Goal: Task Accomplishment & Management: Manage account settings

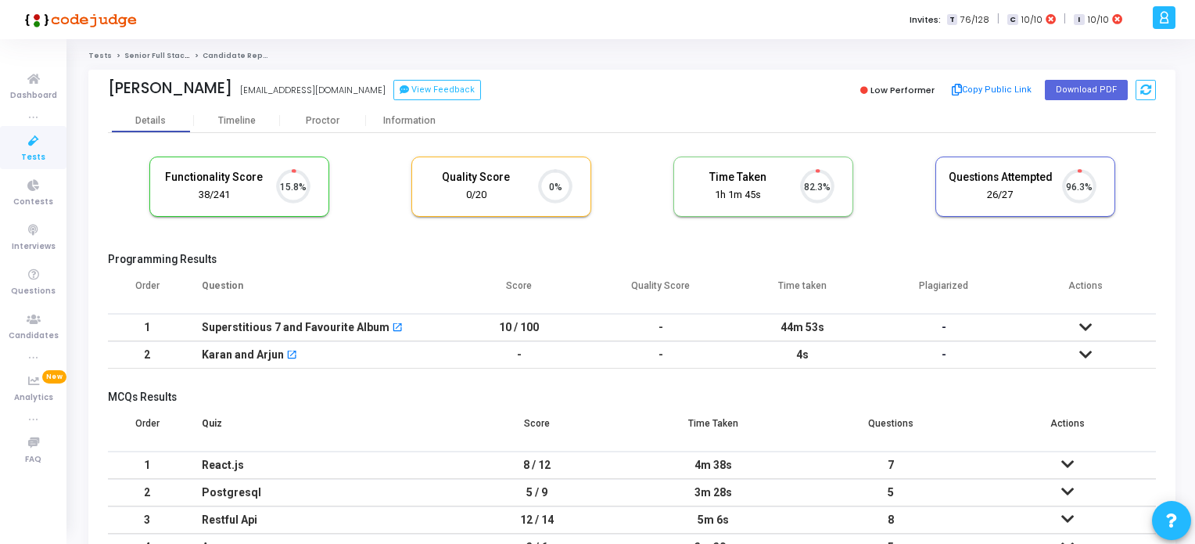
scroll to position [32, 40]
click at [36, 151] on span "Tests" at bounding box center [33, 157] width 24 height 13
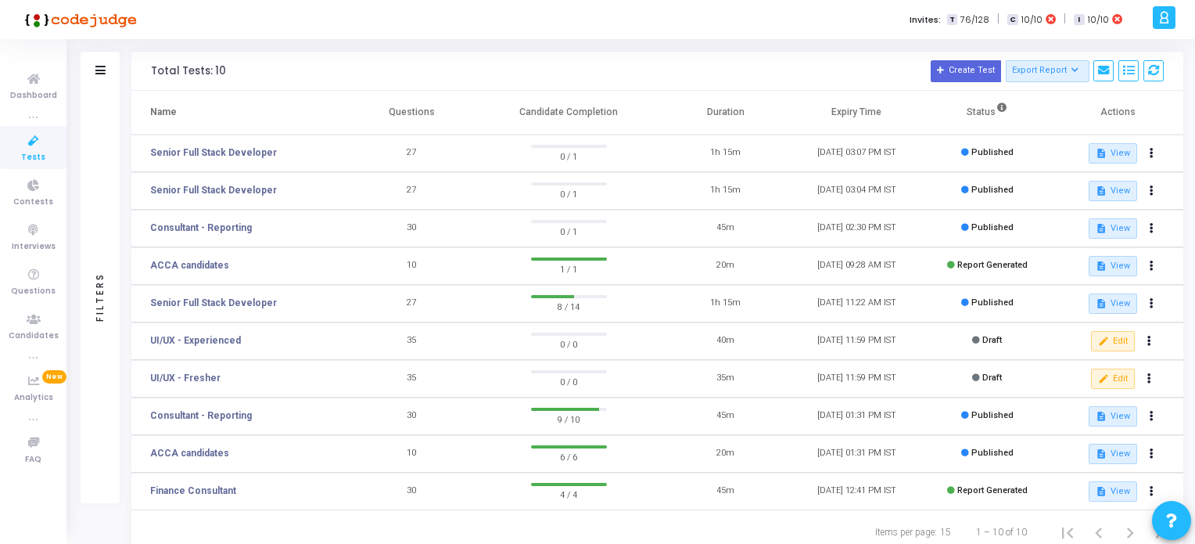
scroll to position [78, 0]
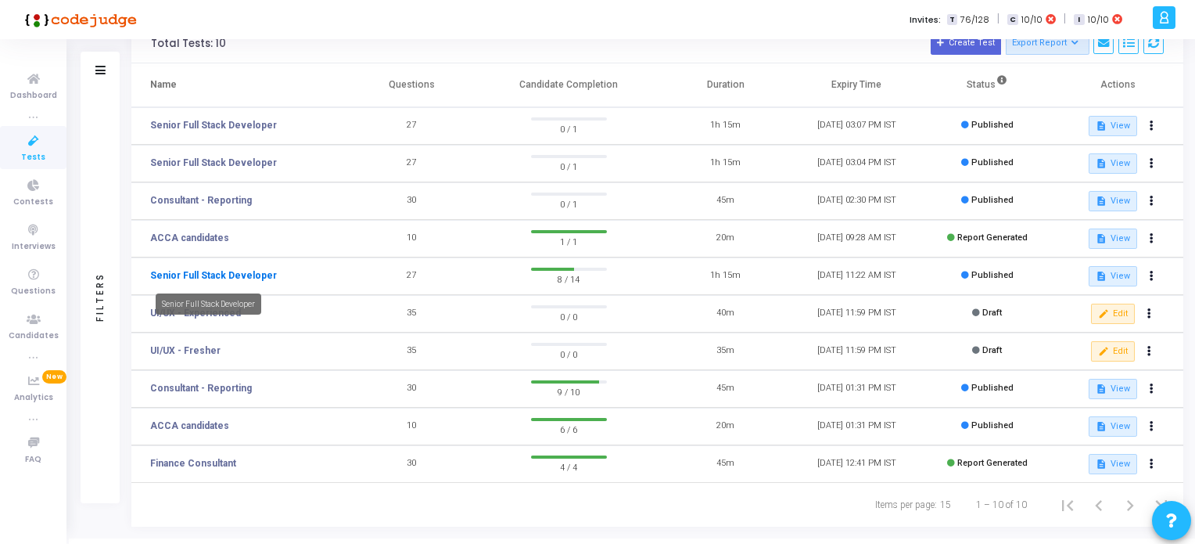
click at [201, 271] on link "Senior Full Stack Developer" at bounding box center [213, 275] width 127 height 14
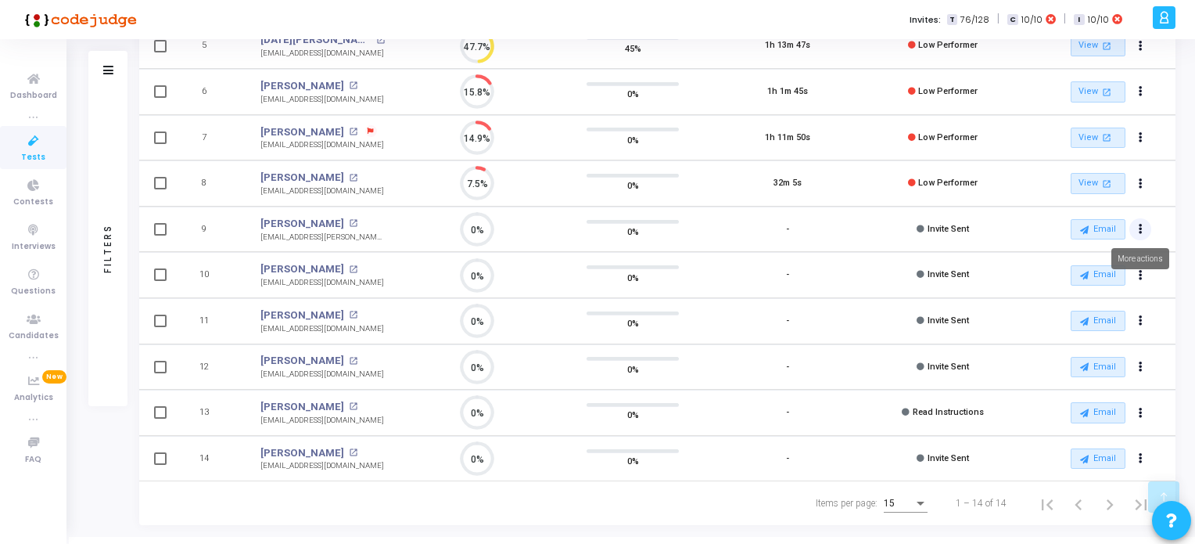
click at [1141, 225] on icon "Actions" at bounding box center [1141, 229] width 4 height 8
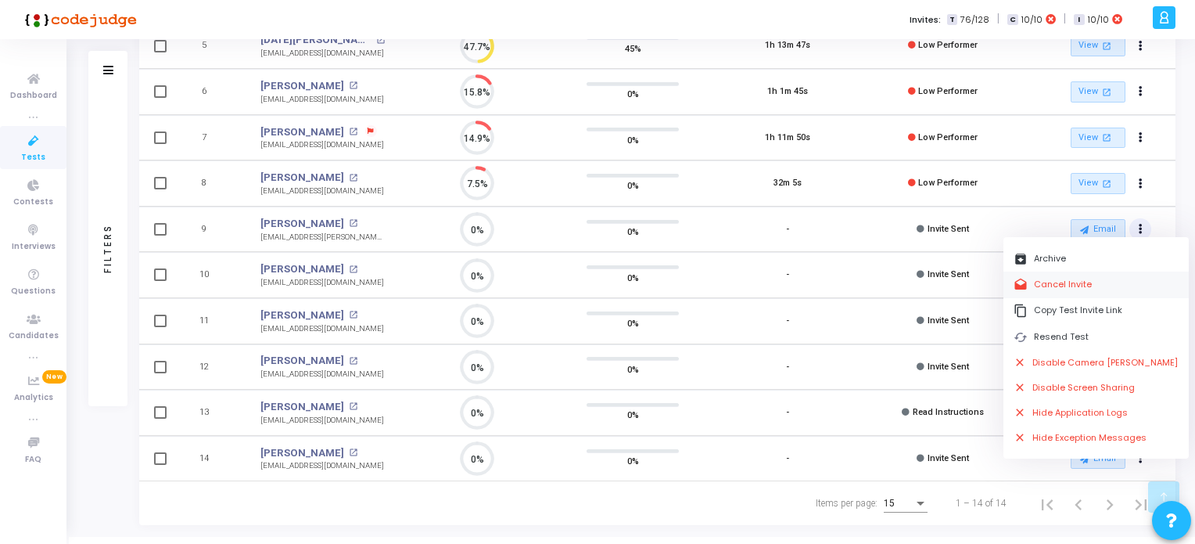
click at [1075, 278] on button "drafts Cancel Invite" at bounding box center [1096, 284] width 185 height 26
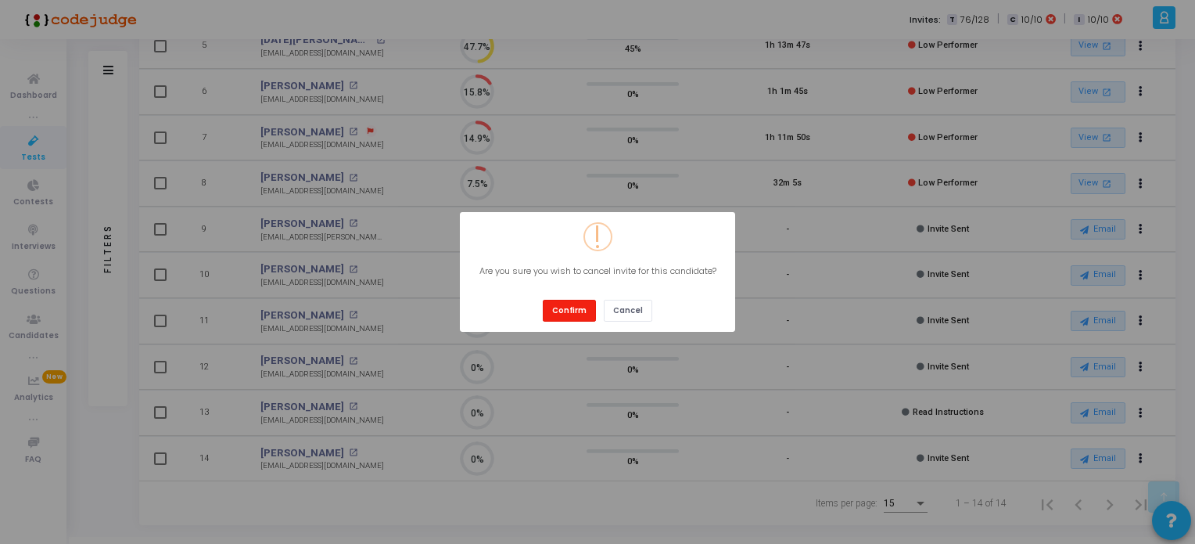
click at [557, 307] on button "Confirm" at bounding box center [569, 310] width 53 height 21
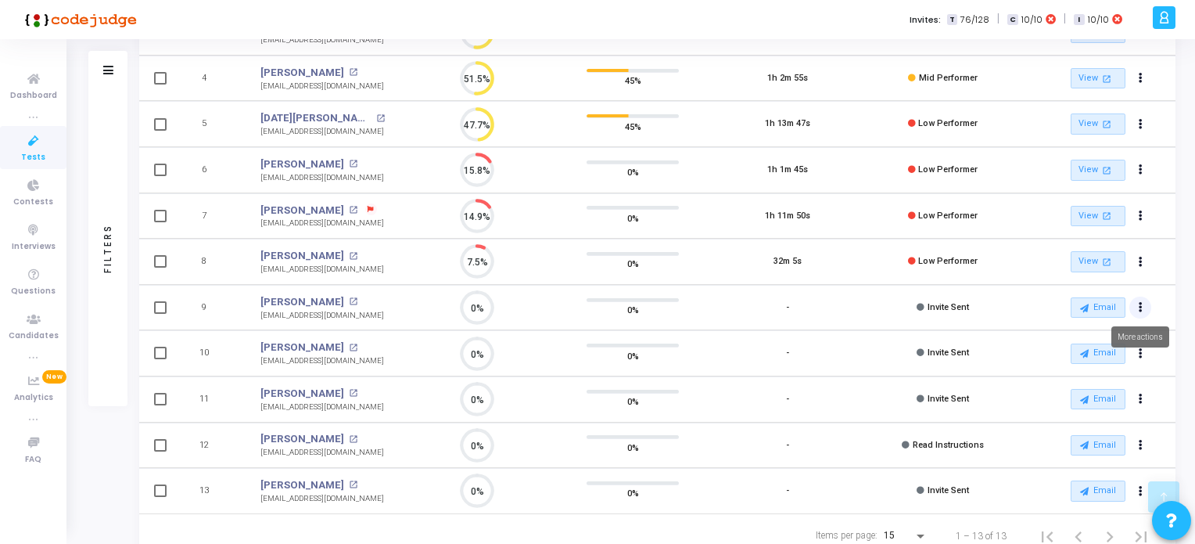
click at [1139, 306] on icon "Actions" at bounding box center [1141, 307] width 4 height 8
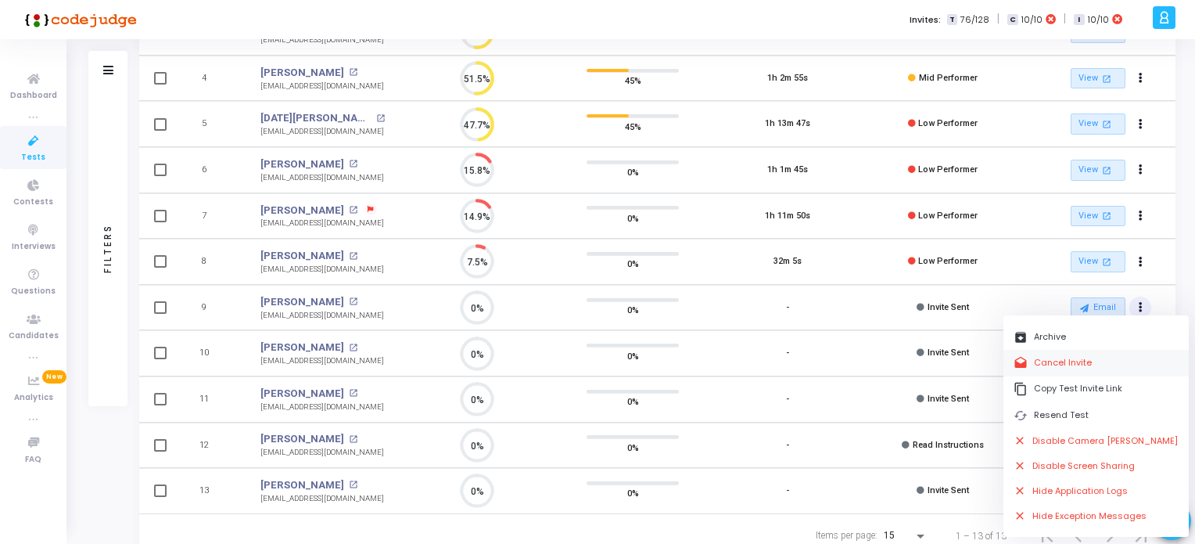
click at [1044, 365] on button "drafts Cancel Invite" at bounding box center [1096, 363] width 185 height 26
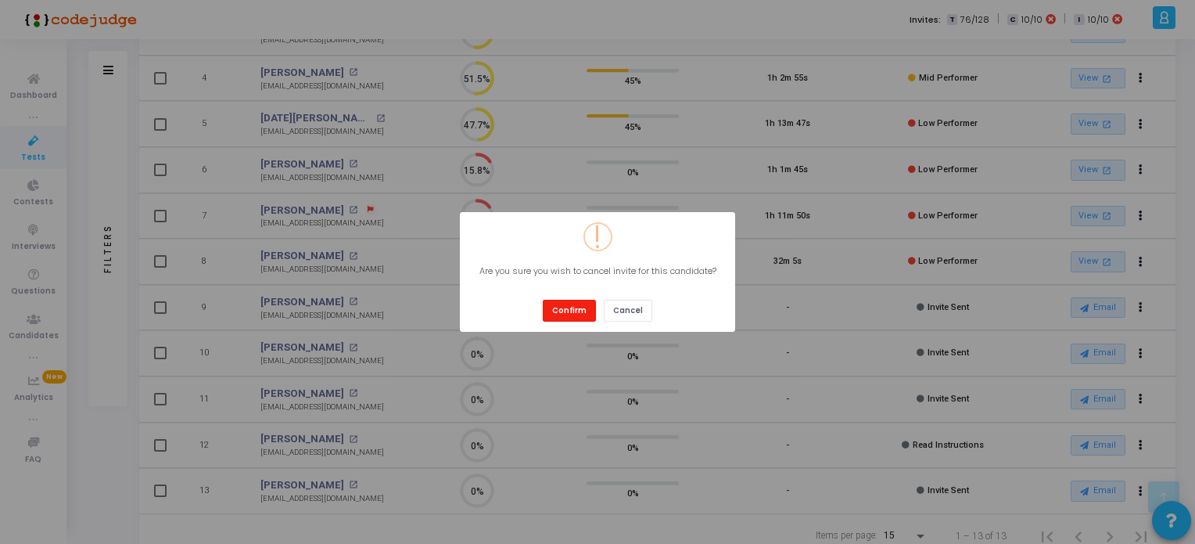
click at [569, 306] on button "Confirm" at bounding box center [569, 310] width 53 height 21
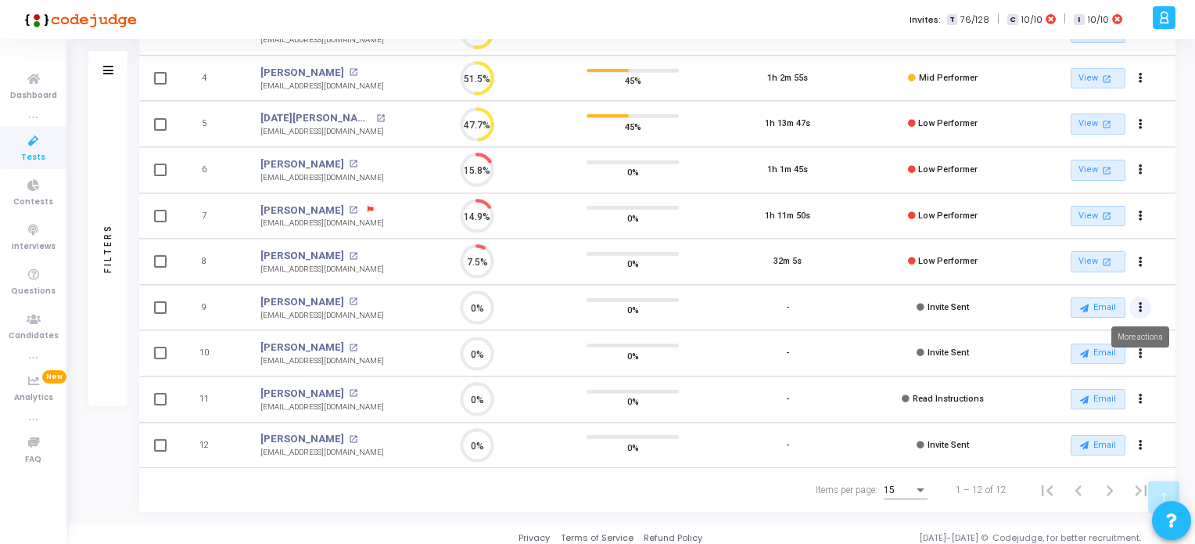
click at [1144, 304] on button "Actions" at bounding box center [1140, 307] width 22 height 22
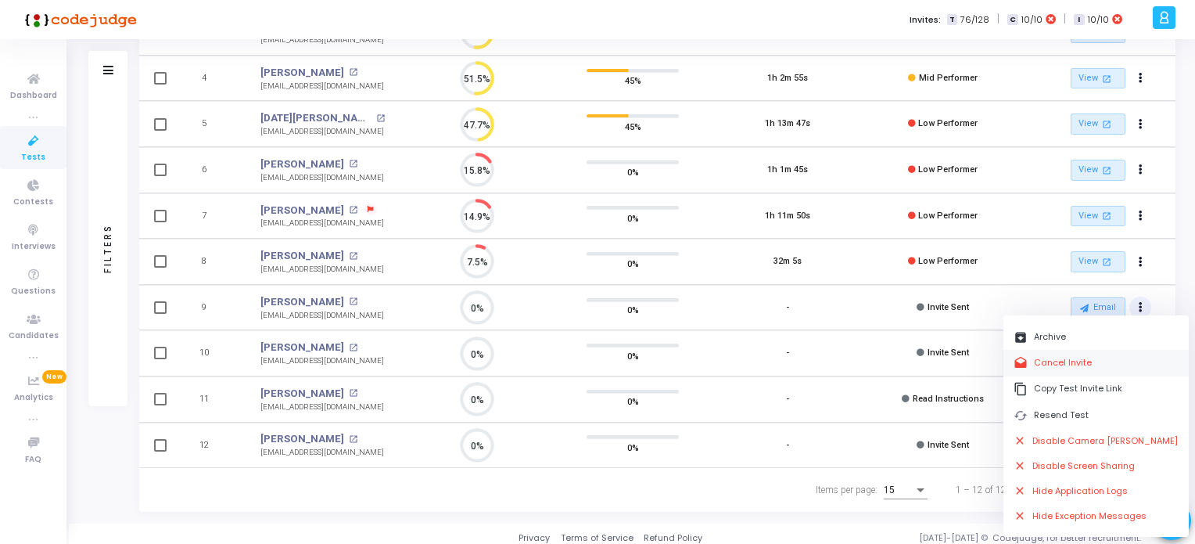
click at [1045, 362] on button "drafts Cancel Invite" at bounding box center [1096, 363] width 185 height 26
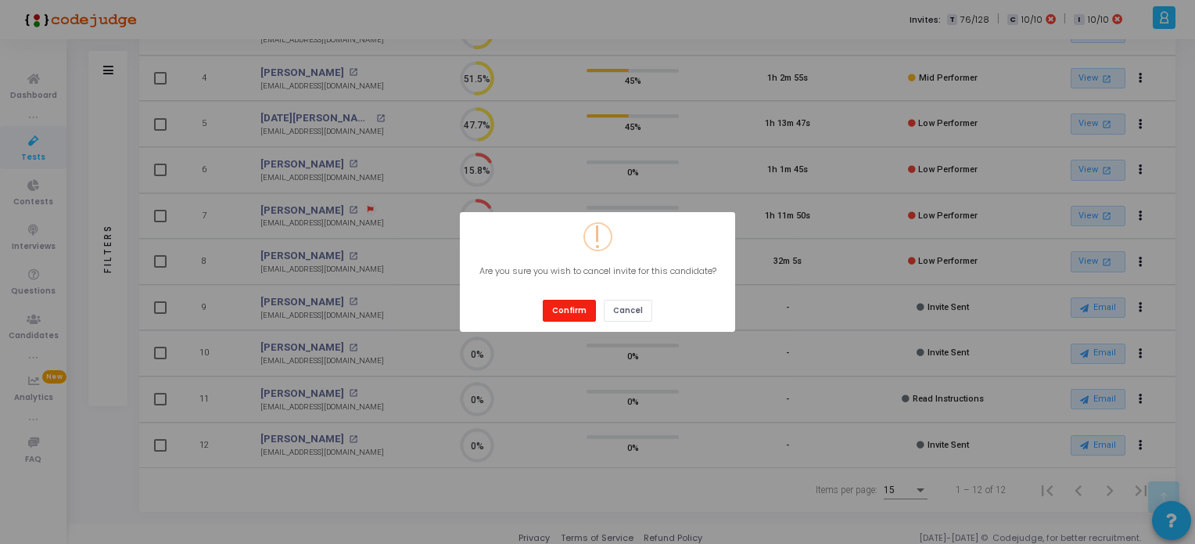
click at [581, 311] on button "Confirm" at bounding box center [569, 310] width 53 height 21
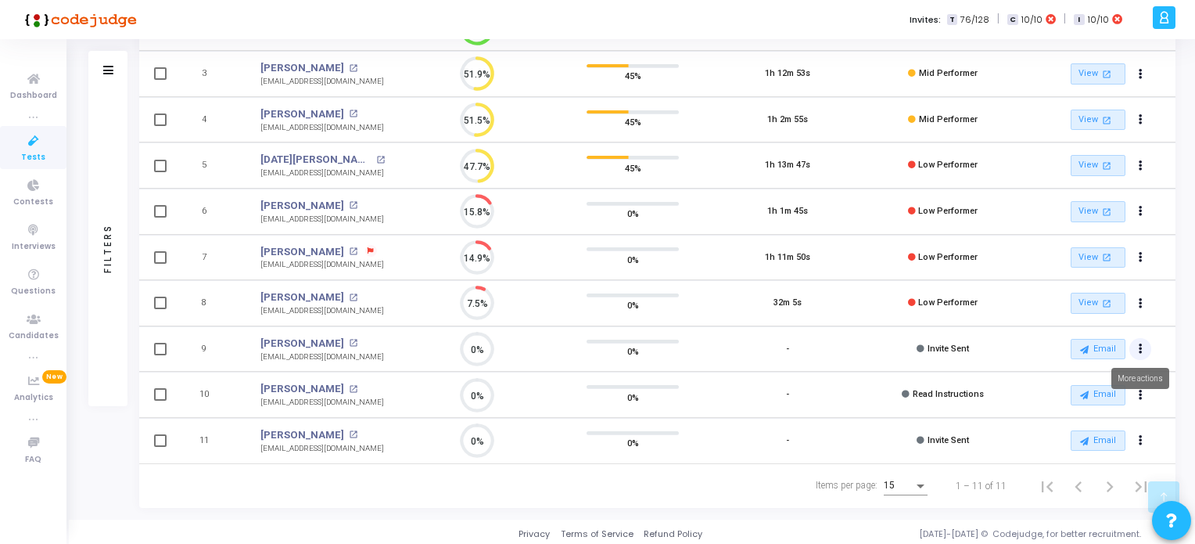
click at [1142, 345] on icon "Actions" at bounding box center [1141, 349] width 4 height 8
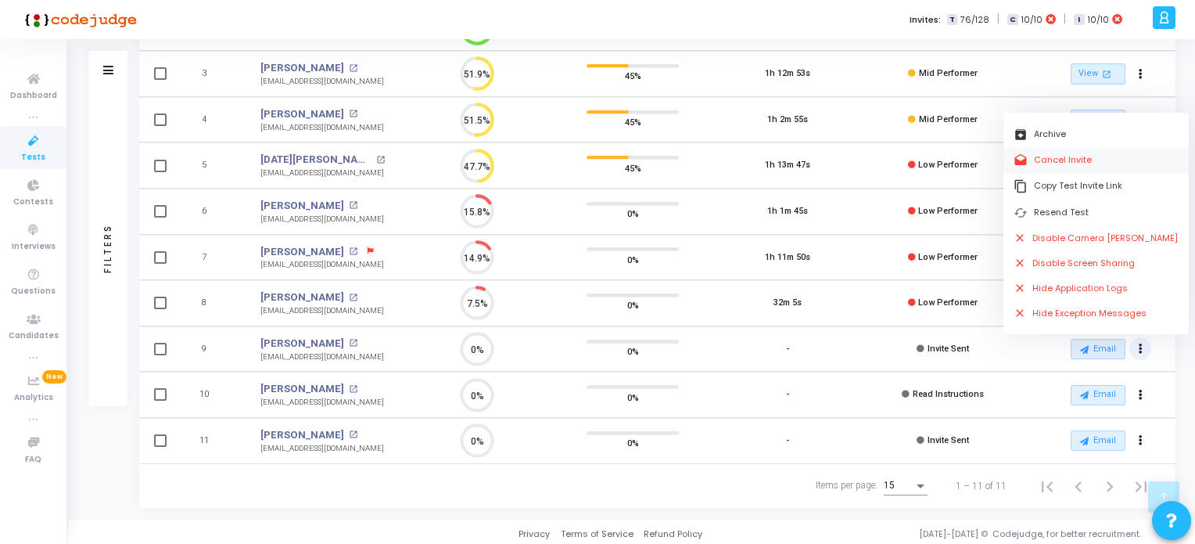
click at [1045, 156] on button "drafts Cancel Invite" at bounding box center [1096, 160] width 185 height 26
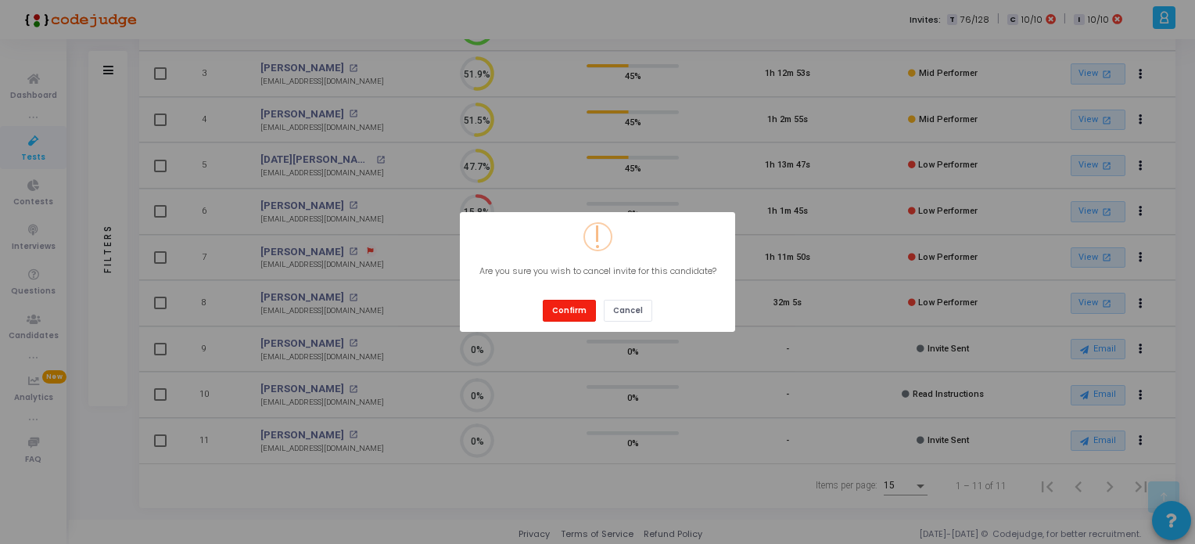
click at [556, 312] on button "Confirm" at bounding box center [569, 310] width 53 height 21
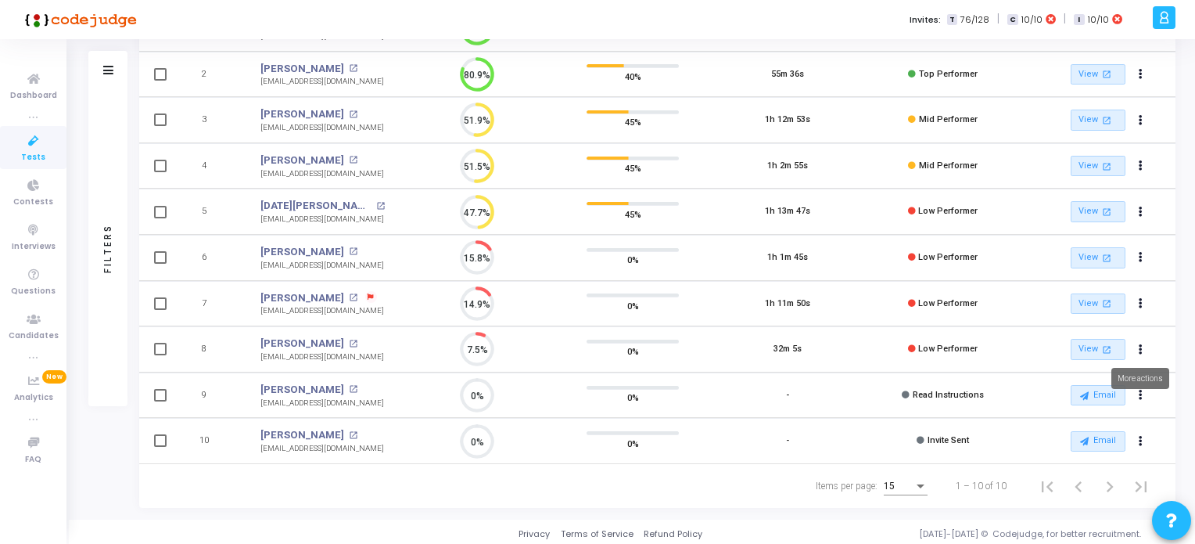
click at [1140, 389] on mat-tooltip-component "More actions" at bounding box center [1141, 378] width 80 height 43
click at [1139, 390] on mat-tooltip-component "More actions" at bounding box center [1141, 378] width 80 height 43
click at [1140, 391] on icon "Actions" at bounding box center [1141, 395] width 4 height 8
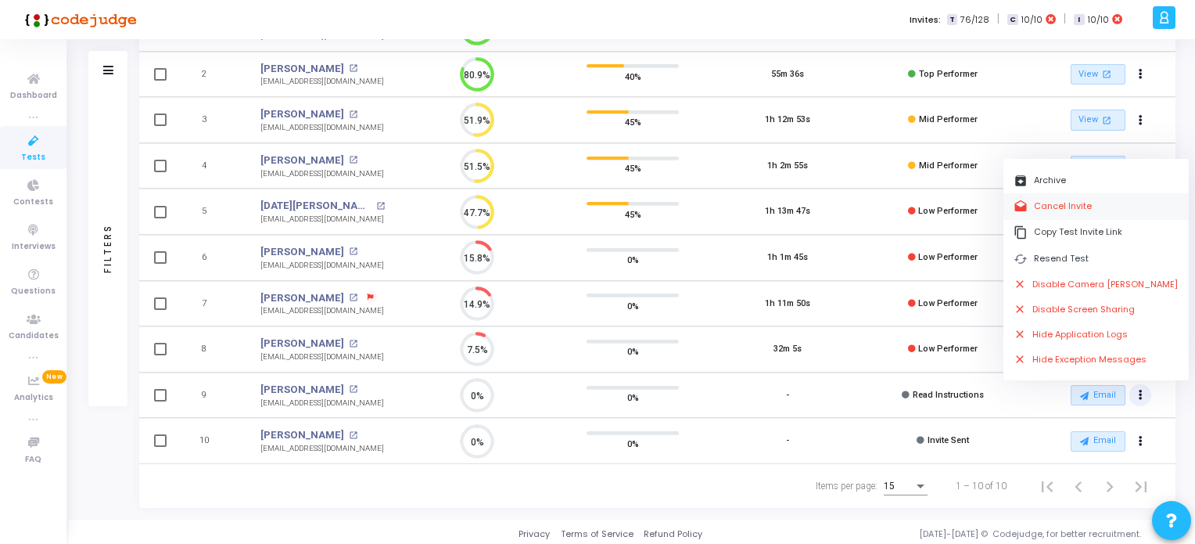
click at [1058, 207] on button "drafts Cancel Invite" at bounding box center [1096, 206] width 185 height 26
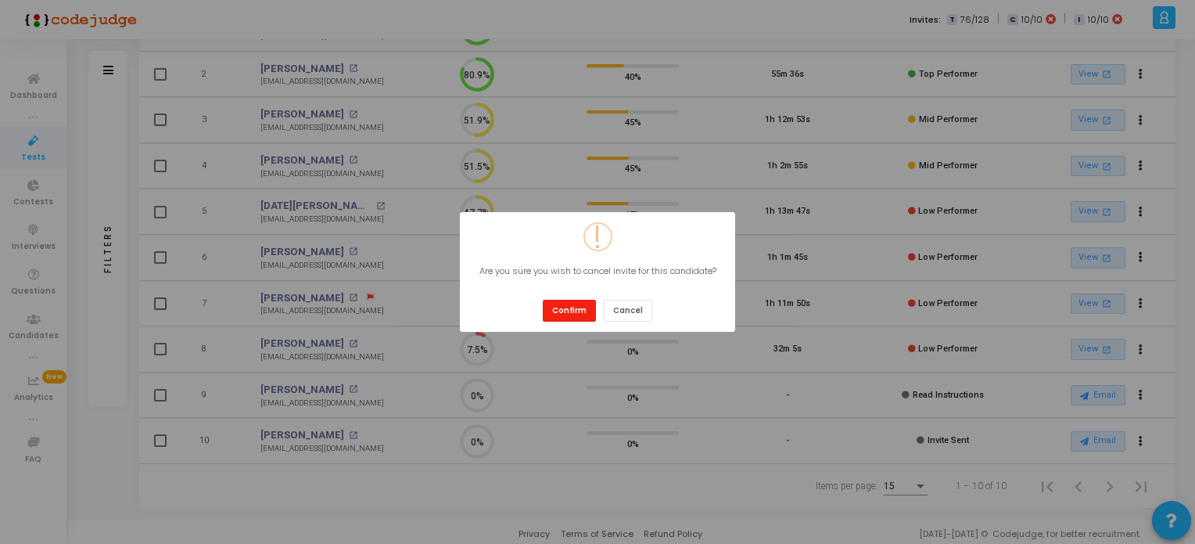
click at [569, 308] on button "Confirm" at bounding box center [569, 310] width 53 height 21
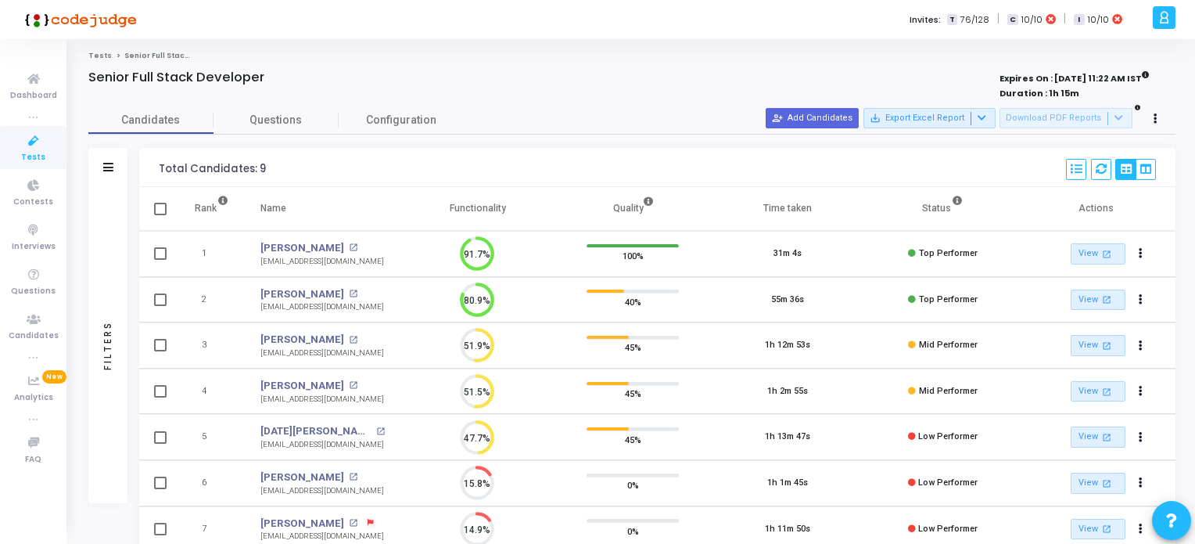
click at [34, 151] on span "Tests" at bounding box center [33, 157] width 24 height 13
